Goal: Information Seeking & Learning: Learn about a topic

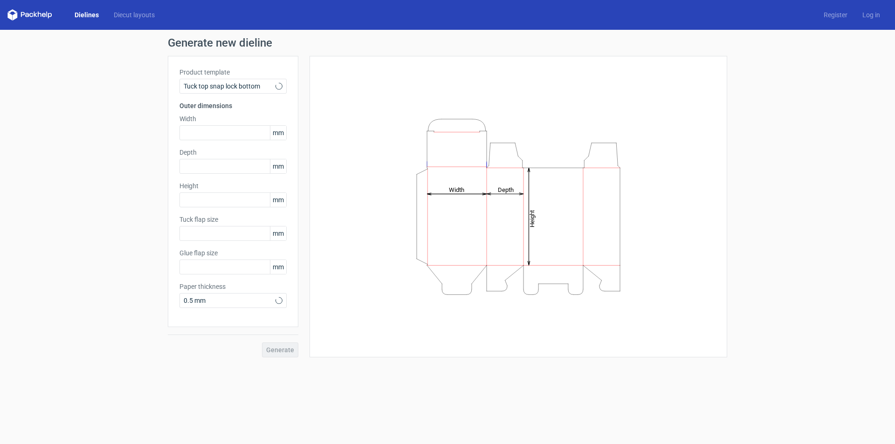
type input "15"
type input "10"
click at [276, 87] on icon at bounding box center [278, 85] width 7 height 7
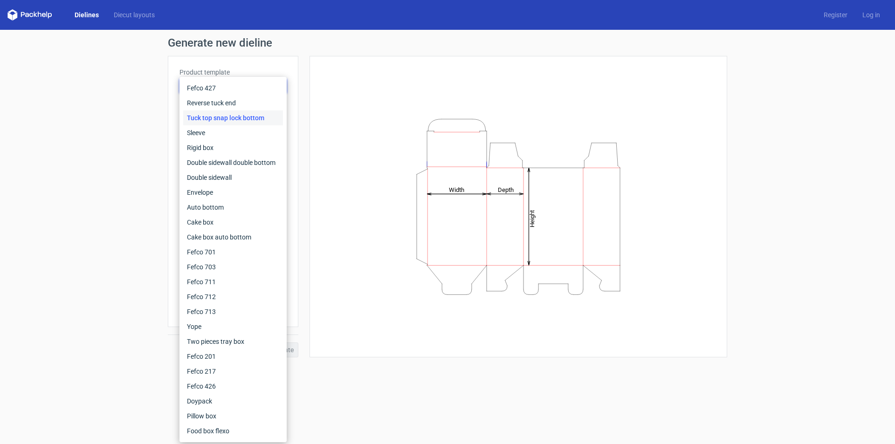
drag, startPoint x: 252, startPoint y: 56, endPoint x: 219, endPoint y: 56, distance: 32.6
click at [249, 56] on div "Product template Tuck top snap lock bottom Outer dimensions Width mm Depth mm H…" at bounding box center [233, 191] width 130 height 271
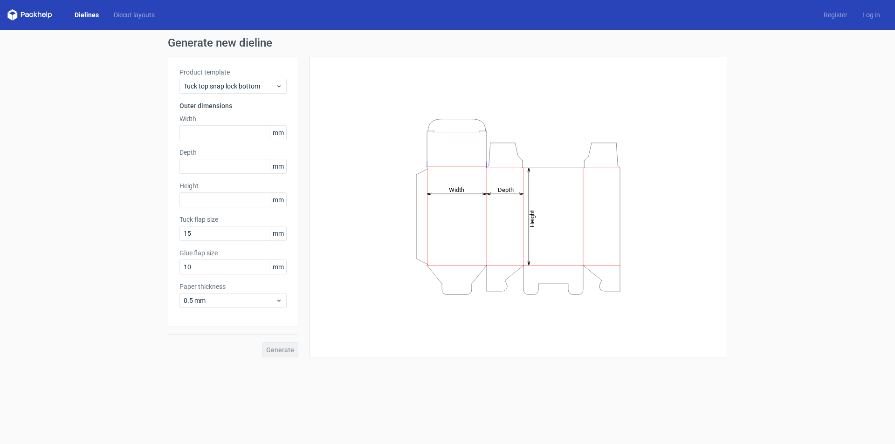
click at [26, 11] on icon at bounding box center [29, 14] width 45 height 11
drag, startPoint x: 27, startPoint y: 12, endPoint x: 5, endPoint y: 19, distance: 22.8
click at [26, 13] on icon at bounding box center [29, 14] width 45 height 11
drag, startPoint x: 5, startPoint y: 19, endPoint x: 17, endPoint y: 18, distance: 12.6
click at [12, 18] on div "Dielines Diecut layouts Register Log in" at bounding box center [447, 15] width 895 height 30
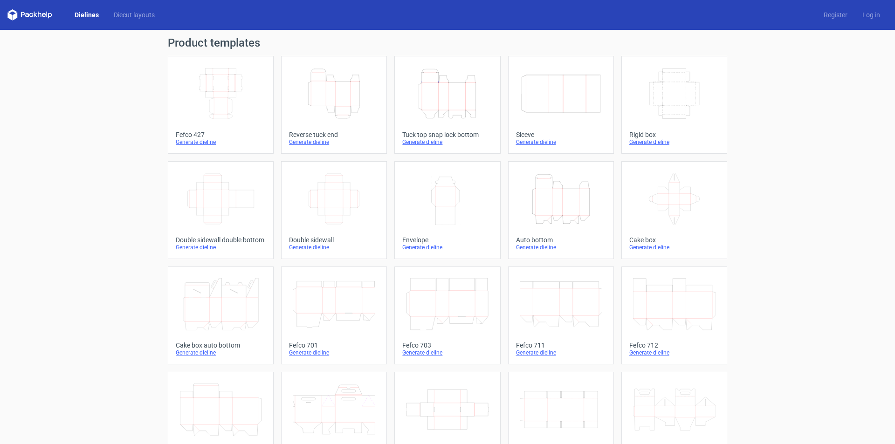
click at [540, 239] on div "Auto bottom" at bounding box center [561, 239] width 90 height 7
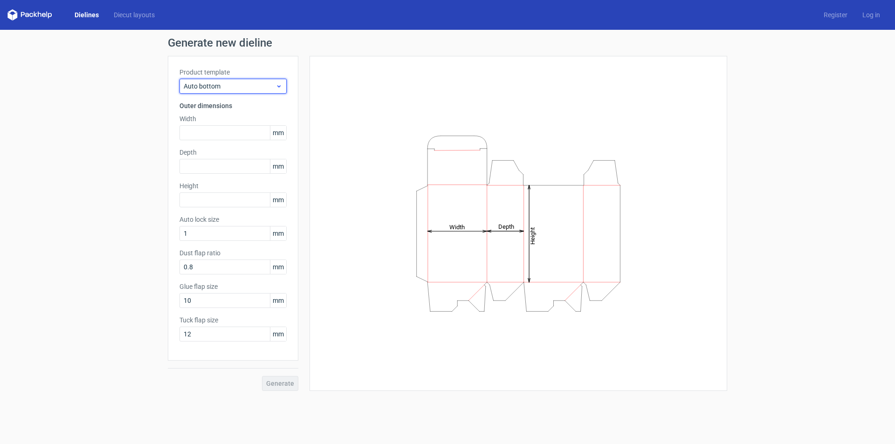
click at [271, 88] on span "Auto bottom" at bounding box center [230, 86] width 92 height 9
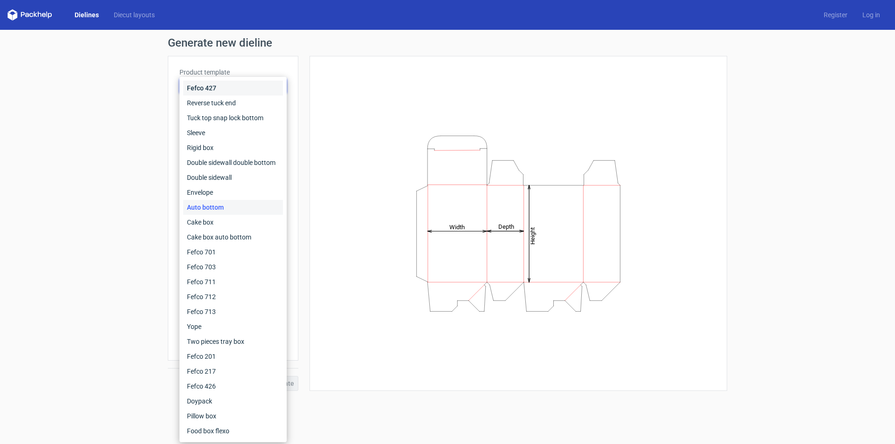
click at [256, 88] on div "Fefco 427" at bounding box center [233, 88] width 100 height 15
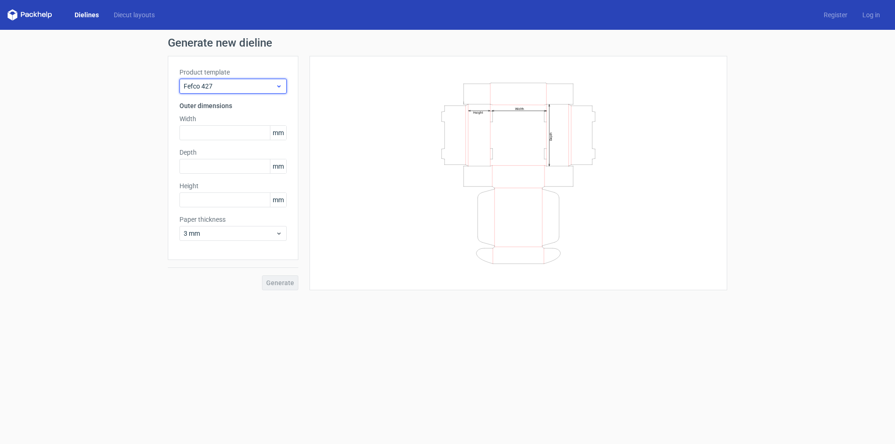
click at [250, 87] on span "Fefco 427" at bounding box center [230, 86] width 92 height 9
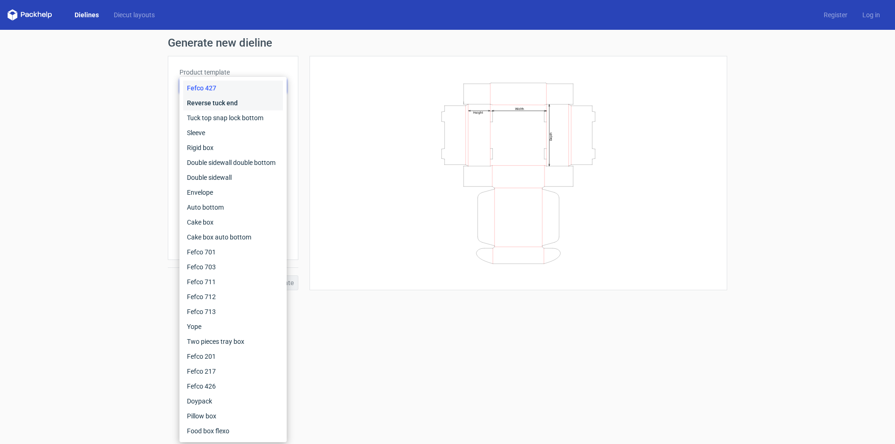
click at [242, 102] on div "Reverse tuck end" at bounding box center [233, 103] width 100 height 15
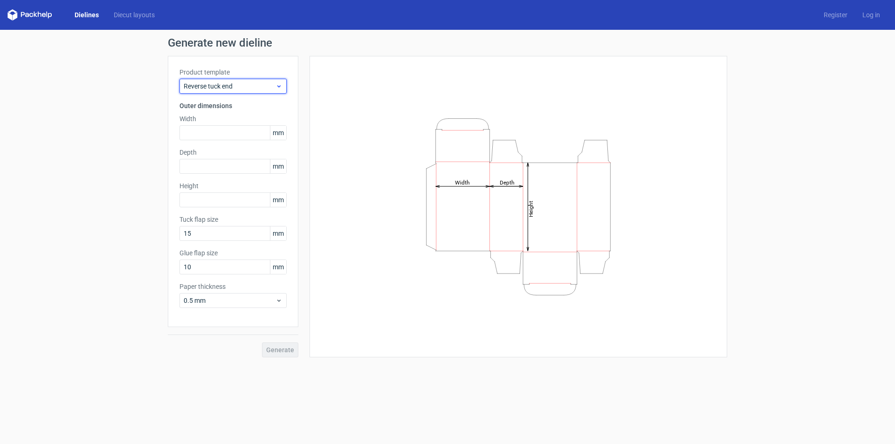
click at [253, 92] on div "Reverse tuck end" at bounding box center [232, 86] width 107 height 15
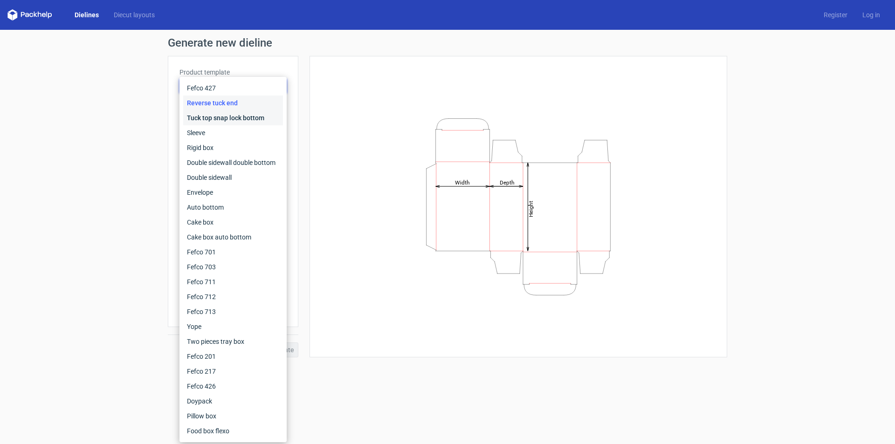
click at [247, 122] on div "Tuck top snap lock bottom" at bounding box center [233, 117] width 100 height 15
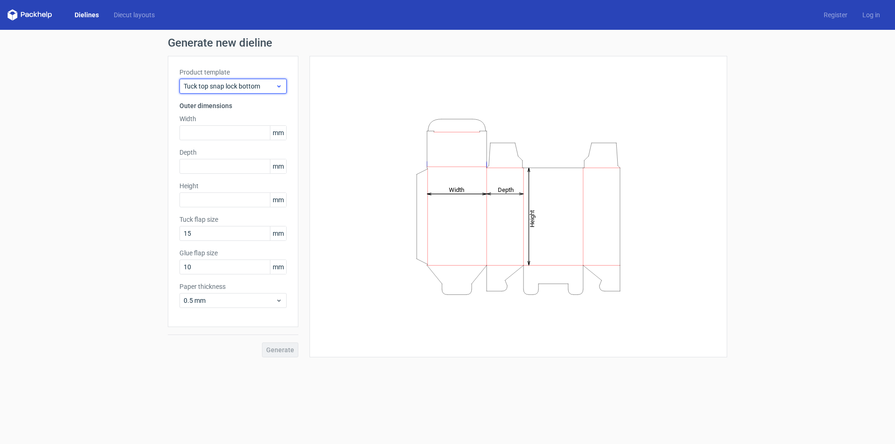
click at [257, 93] on div "Tuck top snap lock bottom" at bounding box center [232, 86] width 107 height 15
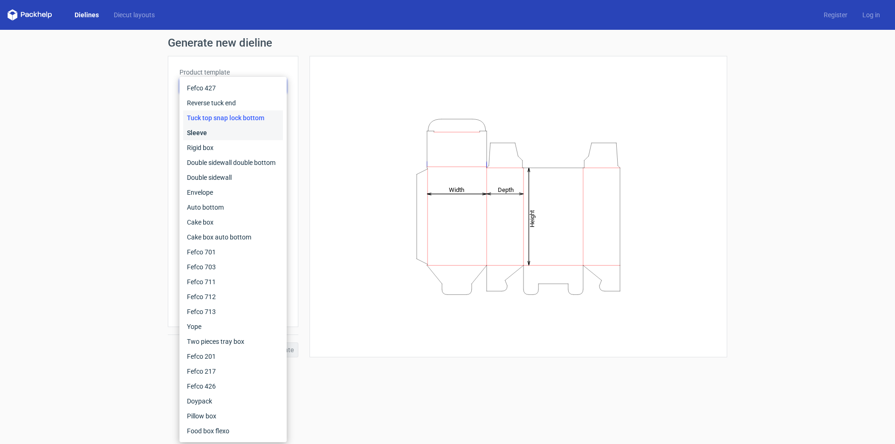
click at [246, 131] on div "Sleeve" at bounding box center [233, 132] width 100 height 15
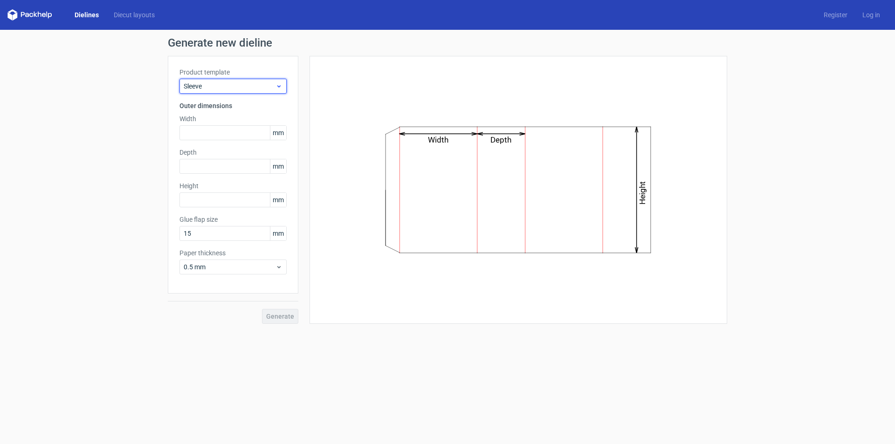
click at [253, 89] on span "Sleeve" at bounding box center [230, 86] width 92 height 9
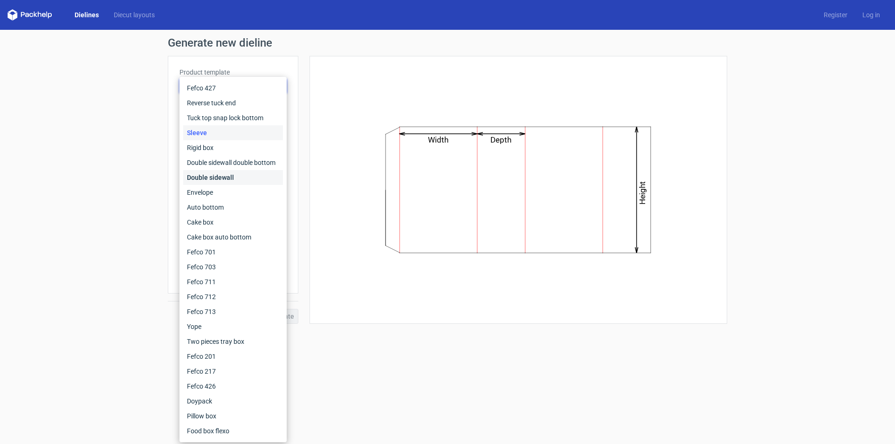
click at [247, 176] on div "Double sidewall" at bounding box center [233, 177] width 100 height 15
